Goal: Book appointment/travel/reservation

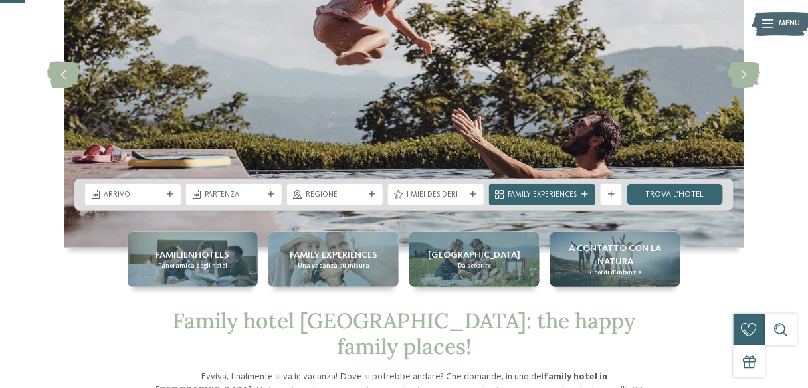
scroll to position [122, 0]
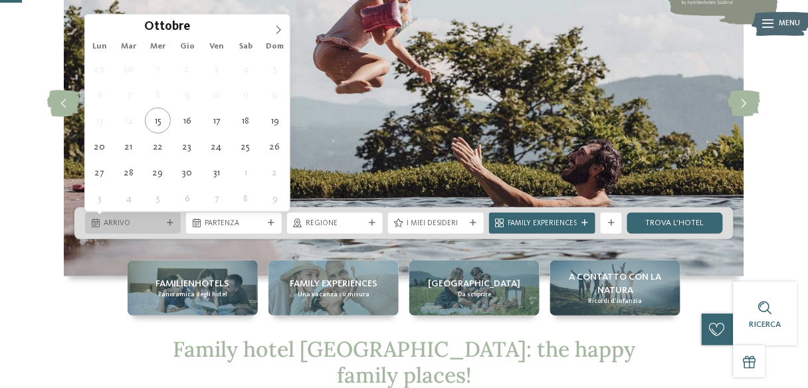
click at [170, 221] on icon at bounding box center [170, 223] width 7 height 7
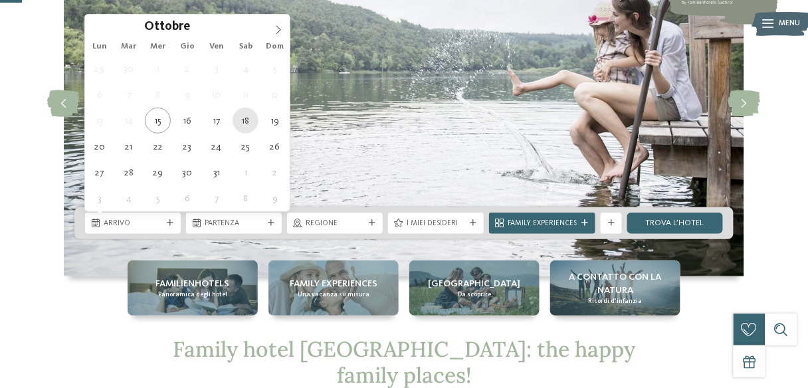
type div "18.10.2025"
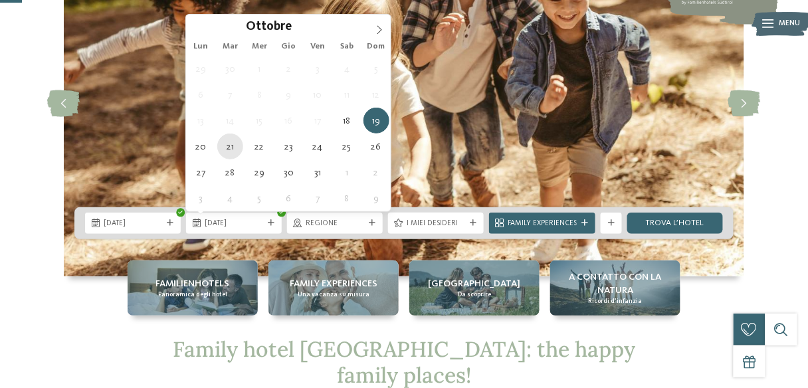
type div "21.10.2025"
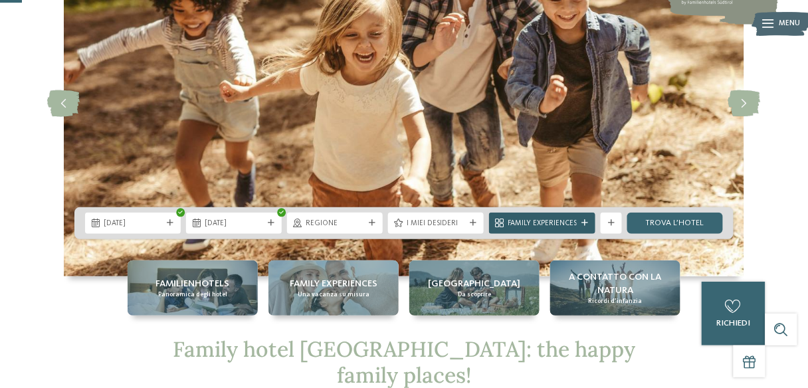
click at [568, 219] on span "Family Experiences" at bounding box center [542, 224] width 69 height 11
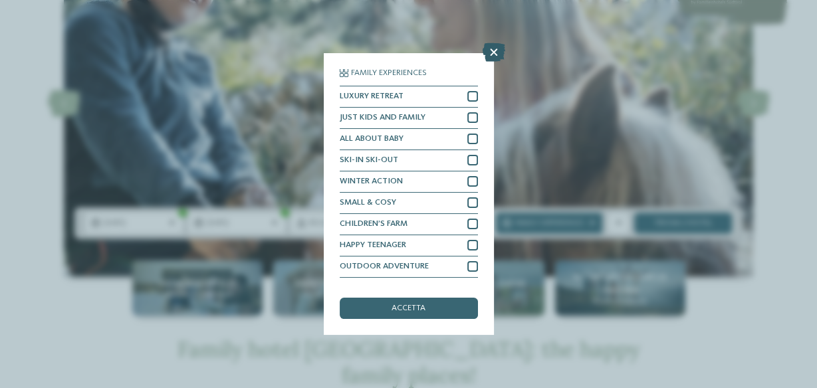
click at [497, 53] on icon at bounding box center [494, 52] width 23 height 19
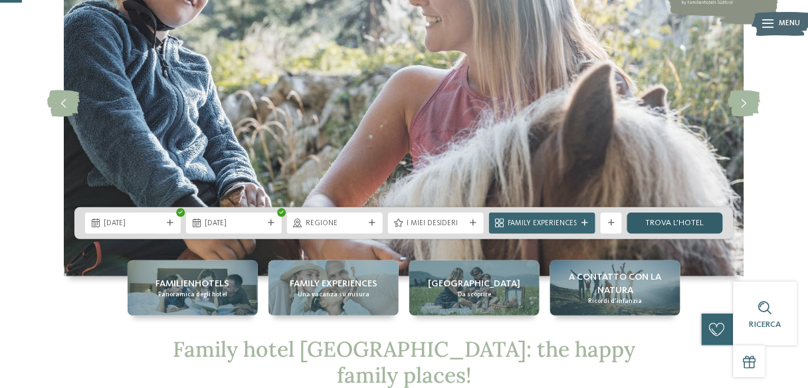
click at [661, 219] on link "trova l’hotel" at bounding box center [675, 223] width 96 height 21
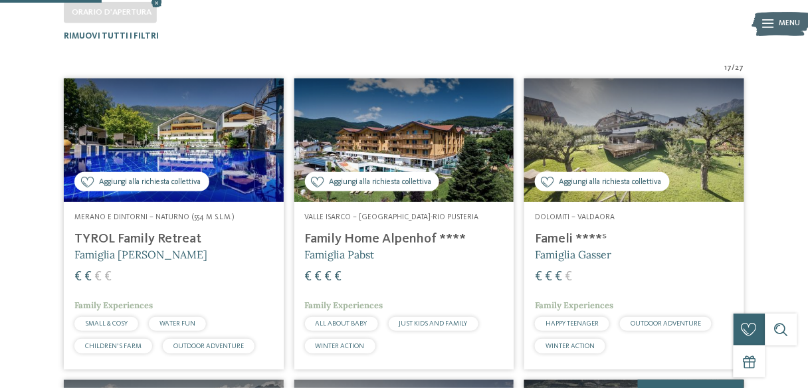
click at [150, 232] on h4 "TYROL Family Retreat" at bounding box center [173, 239] width 199 height 16
click at [420, 239] on h4 "Family Home Alpenhof ****" at bounding box center [404, 239] width 199 height 16
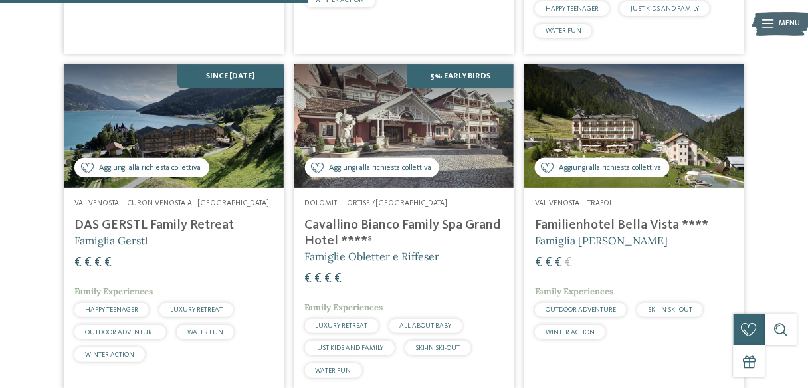
scroll to position [1002, 0]
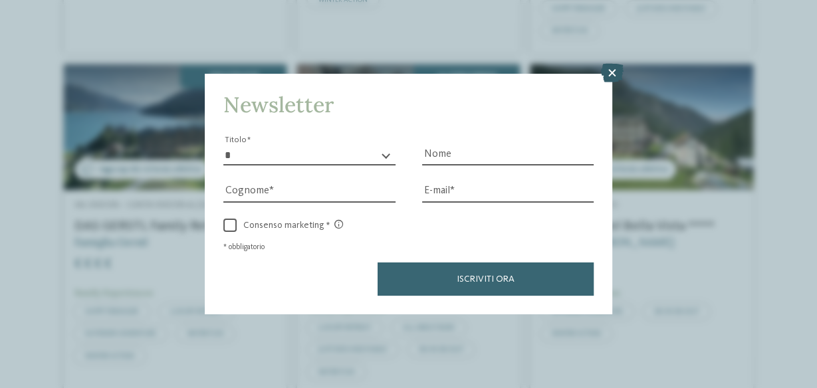
click at [614, 71] on icon at bounding box center [612, 73] width 23 height 19
